Goal: Task Accomplishment & Management: Manage account settings

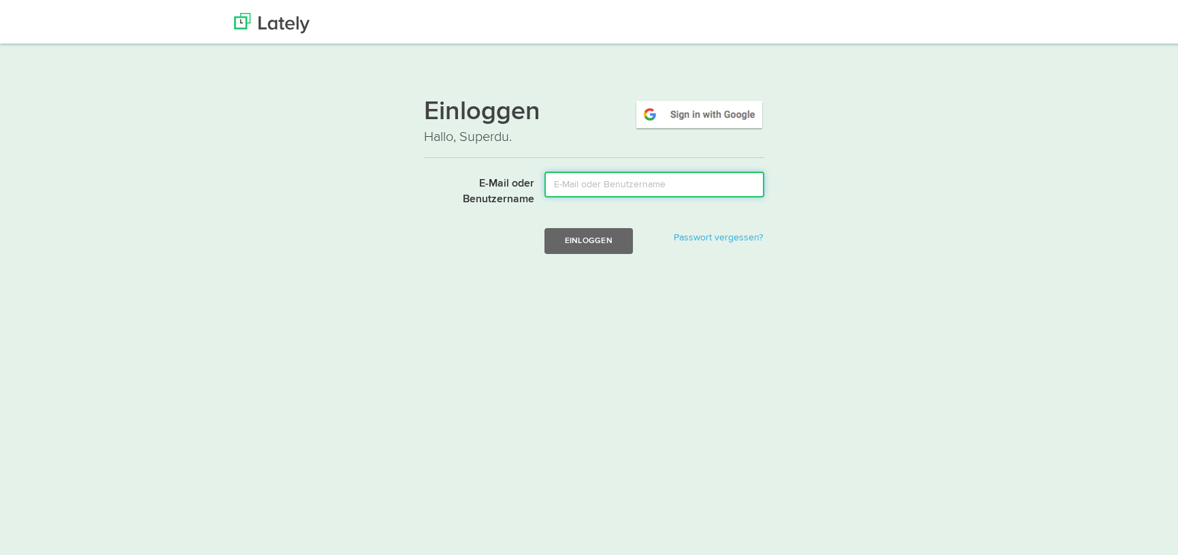
click at [581, 178] on input "E-Mail oder Benutzername" at bounding box center [655, 182] width 220 height 26
type input "[EMAIL_ADDRESS][DOMAIN_NAME]"
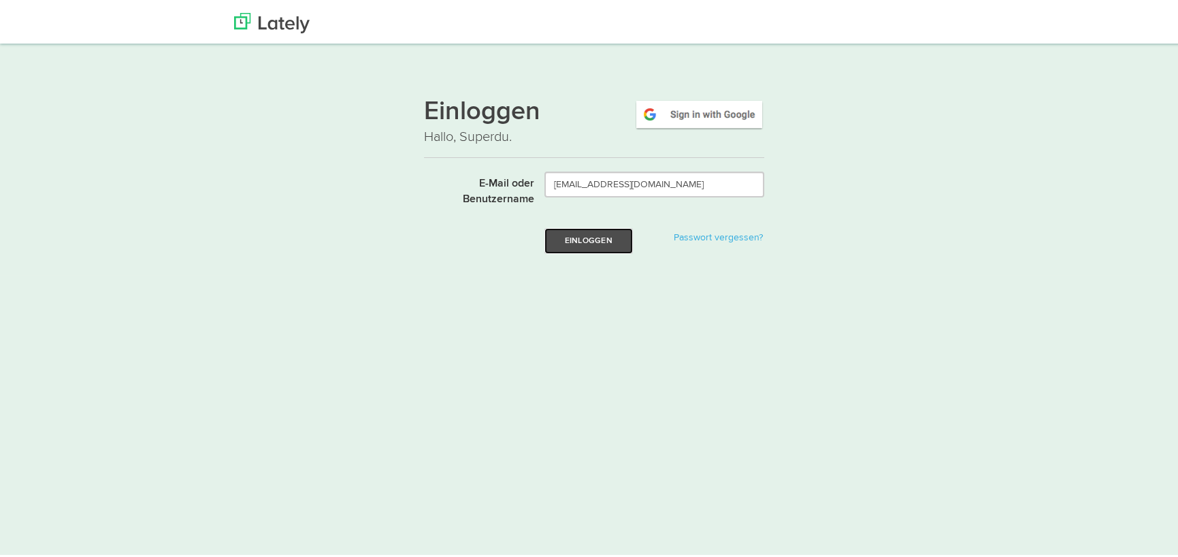
click at [599, 238] on font "Einloggen" at bounding box center [589, 237] width 48 height 8
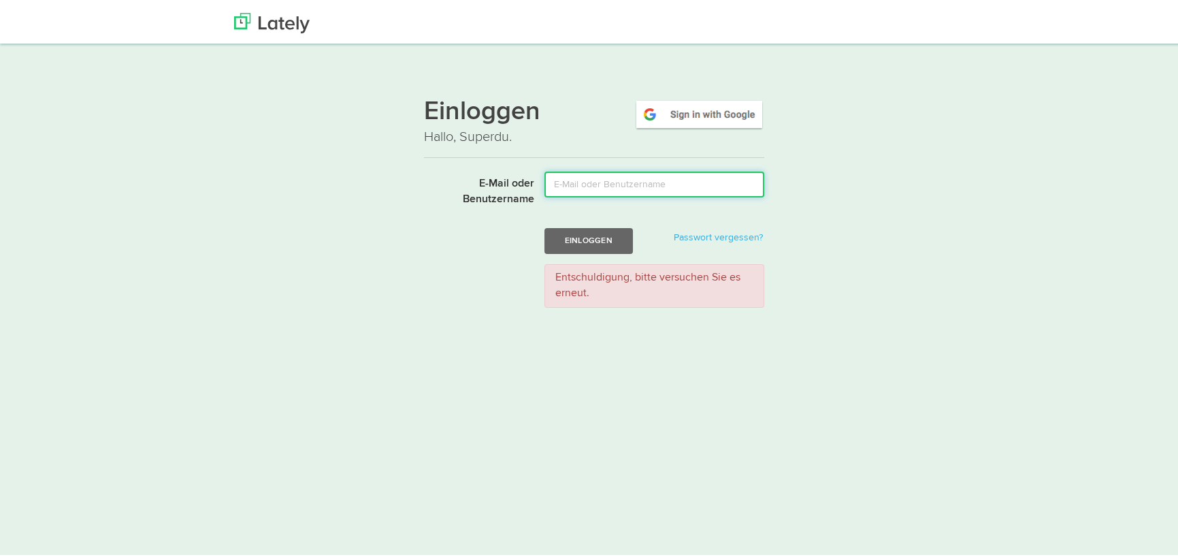
click at [613, 183] on input "E-Mail oder Benutzername" at bounding box center [655, 182] width 220 height 26
drag, startPoint x: 675, startPoint y: 180, endPoint x: 517, endPoint y: 174, distance: 158.1
click at [517, 174] on div "E-Mail oder Benutzername specht_claudia@online.de" at bounding box center [594, 187] width 361 height 36
type input "[EMAIL_ADDRESS][DOMAIN_NAME]"
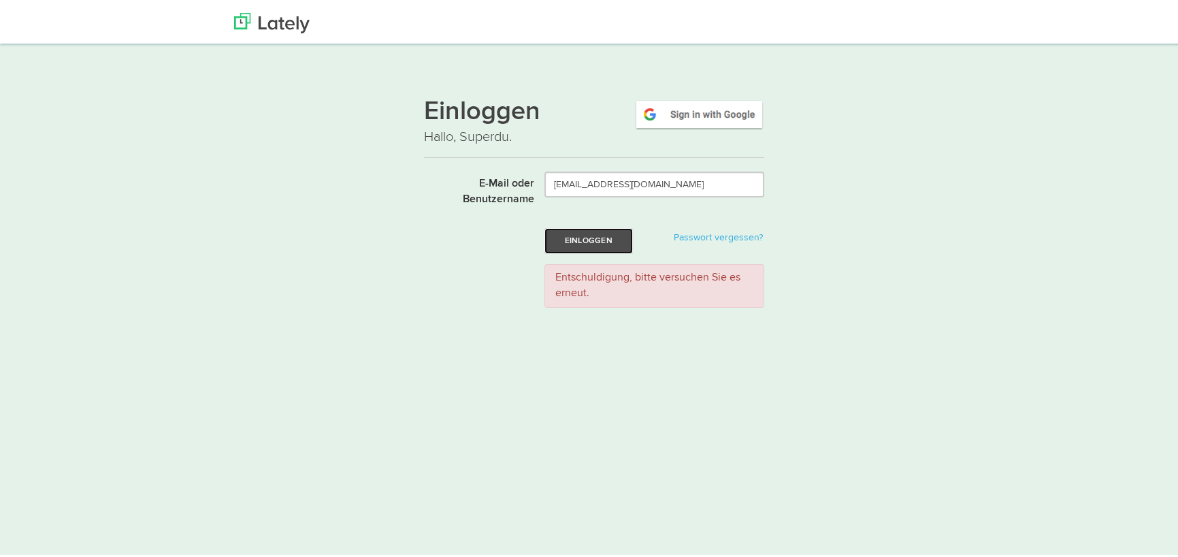
click at [583, 239] on font "Einloggen" at bounding box center [589, 237] width 48 height 8
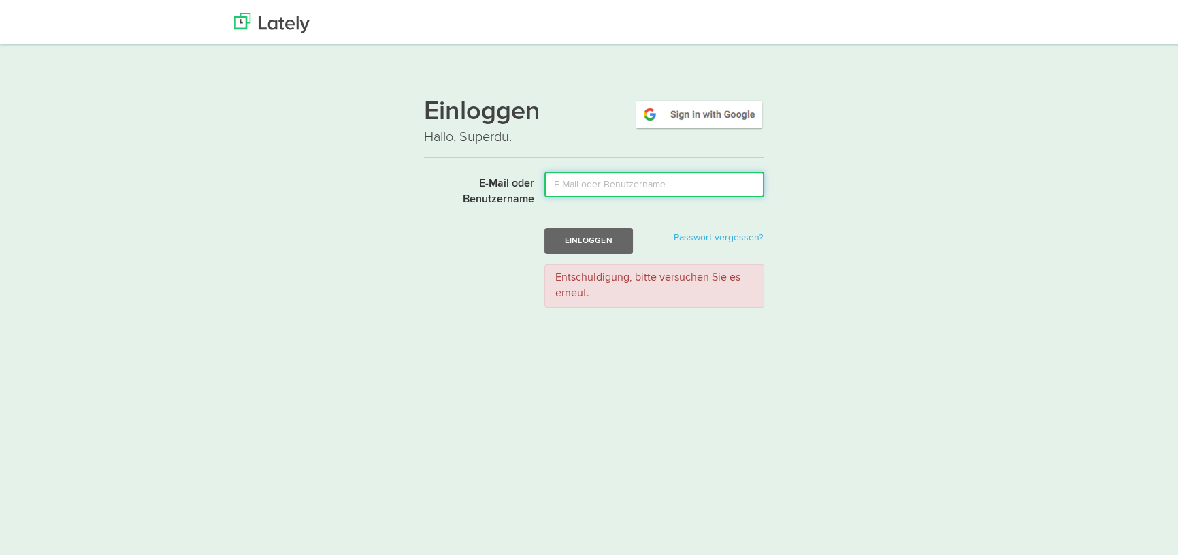
click at [615, 184] on input "E-Mail oder Benutzername" at bounding box center [655, 182] width 220 height 26
type input "specht_claudia@online.de"
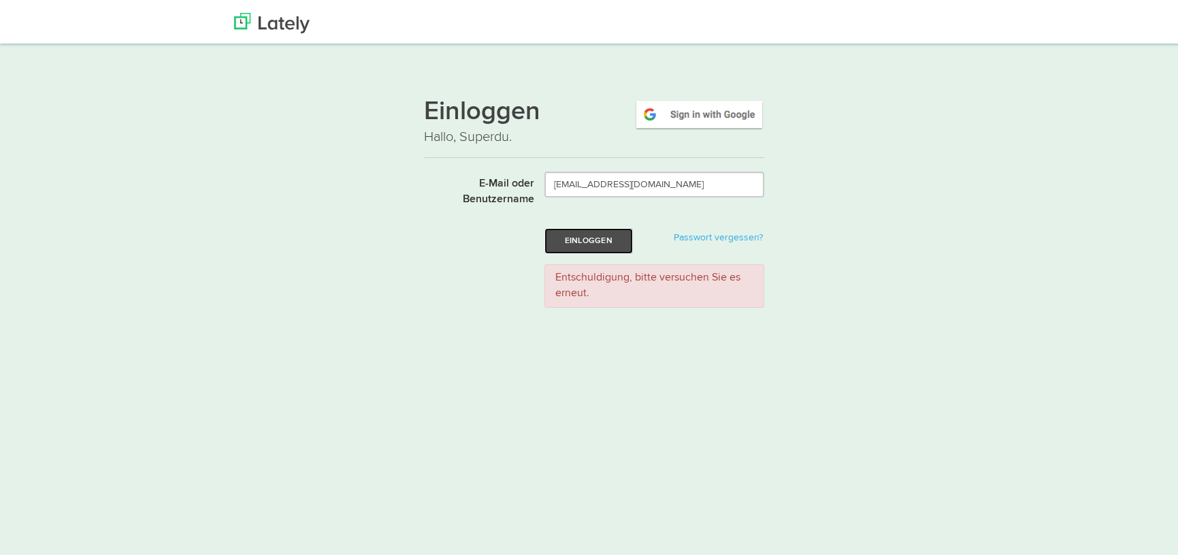
click at [580, 237] on font "Einloggen" at bounding box center [589, 237] width 48 height 8
click at [270, 14] on img at bounding box center [272, 20] width 76 height 20
